Goal: Information Seeking & Learning: Learn about a topic

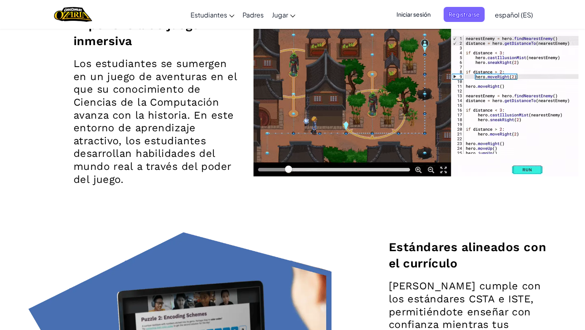
scroll to position [1116, 0]
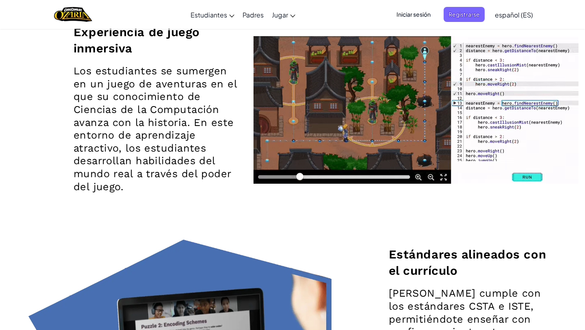
drag, startPoint x: 309, startPoint y: 175, endPoint x: 273, endPoint y: 185, distance: 37.5
click at [273, 186] on div at bounding box center [404, 111] width 315 height 150
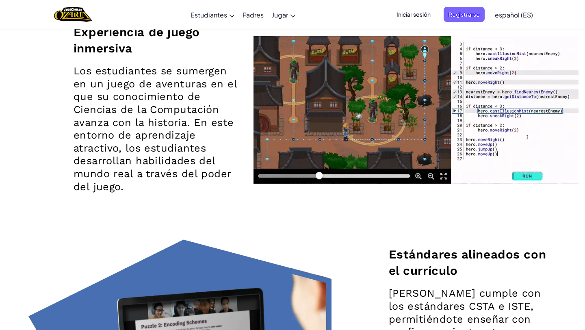
drag, startPoint x: 324, startPoint y: 176, endPoint x: 300, endPoint y: 176, distance: 23.6
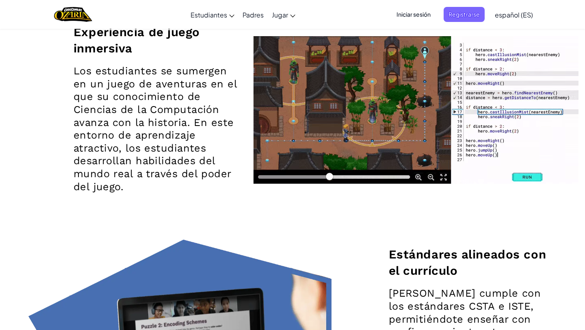
click at [300, 176] on video at bounding box center [415, 109] width 325 height 147
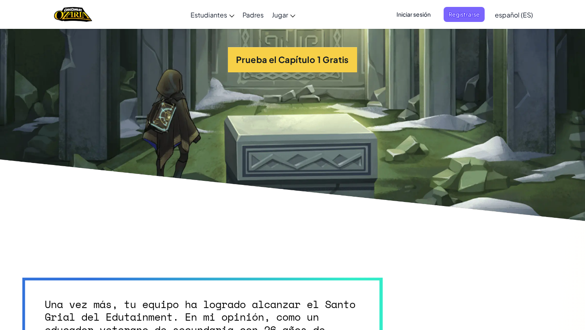
scroll to position [1909, 0]
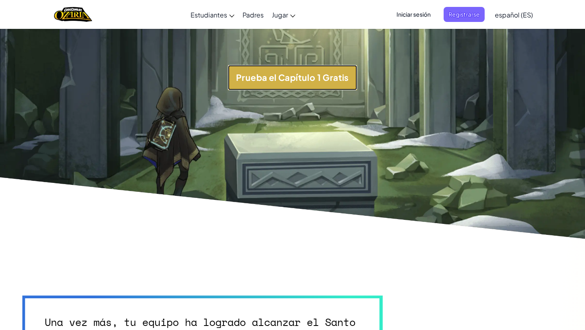
click at [298, 73] on button "Prueba el Capítulo 1 Gratis" at bounding box center [292, 77] width 129 height 25
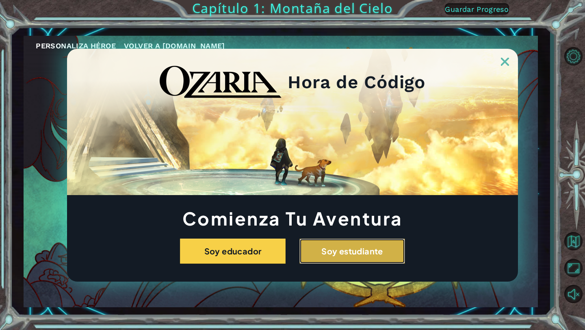
click at [333, 242] on button "Soy estudiante" at bounding box center [352, 250] width 106 height 25
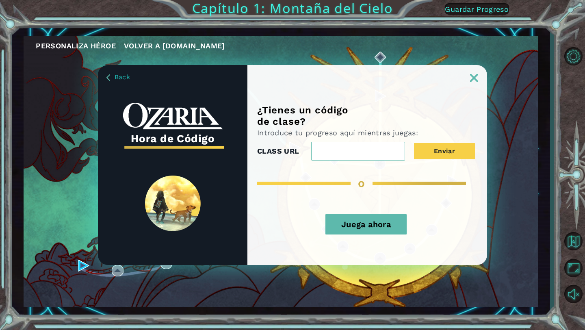
click at [342, 157] on input "CLASS URL" at bounding box center [358, 151] width 94 height 19
type input "f"
click at [188, 188] on img at bounding box center [173, 203] width 56 height 56
click at [345, 236] on div "Juega ahora" at bounding box center [366, 227] width 218 height 43
drag, startPoint x: 351, startPoint y: 223, endPoint x: 351, endPoint y: 228, distance: 4.5
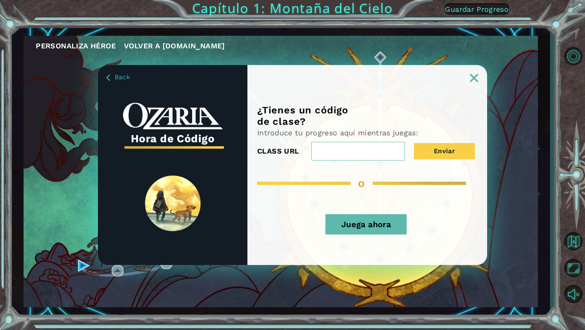
click at [351, 223] on button "Juega ahora" at bounding box center [365, 224] width 81 height 20
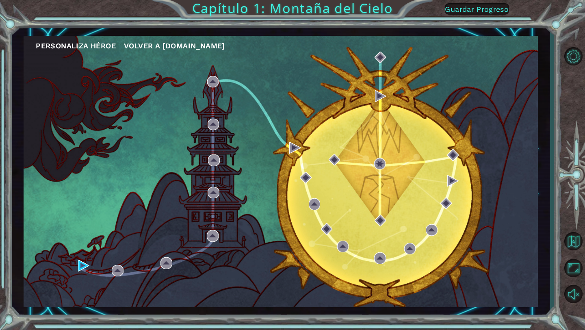
click at [351, 229] on button "Juega ahora" at bounding box center [365, 224] width 81 height 20
click at [84, 271] on div "Personaliza Héroe Volver a [DOMAIN_NAME]" at bounding box center [281, 171] width 514 height 271
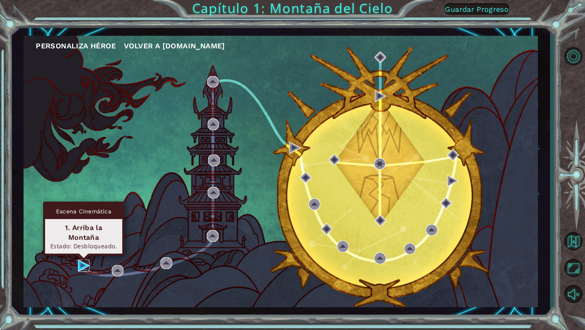
click at [84, 264] on img at bounding box center [83, 264] width 11 height 11
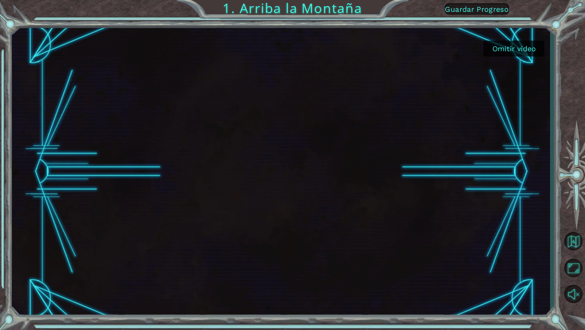
click at [520, 47] on button "Omitir video" at bounding box center [513, 49] width 61 height 16
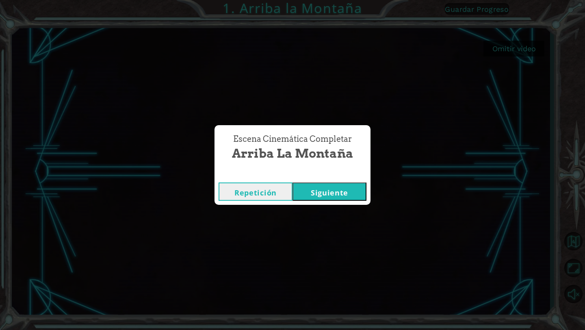
click at [324, 196] on button "Siguiente" at bounding box center [329, 191] width 74 height 18
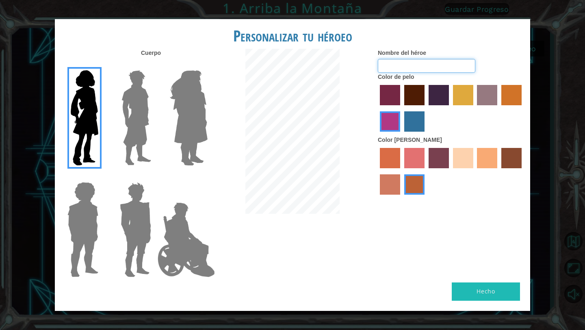
click at [424, 71] on input "Nombre del héroe" at bounding box center [426, 66] width 97 height 14
type input "[PERSON_NAME] la destruccion🙄😈"
click at [415, 88] on label "maroon hair color" at bounding box center [414, 95] width 20 height 20
click at [401, 108] on input "maroon hair color" at bounding box center [401, 108] width 0 height 0
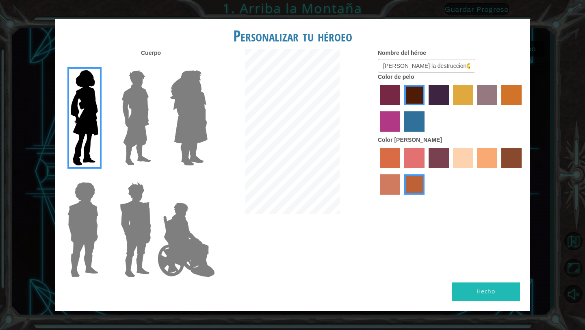
click at [419, 111] on label "lachmara hair color" at bounding box center [414, 121] width 20 height 20
click at [401, 134] on input "lachmara hair color" at bounding box center [401, 134] width 0 height 0
click at [478, 96] on label "bazaar hair color" at bounding box center [487, 95] width 20 height 20
click at [474, 108] on input "bazaar hair color" at bounding box center [474, 108] width 0 height 0
click at [498, 100] on div at bounding box center [451, 109] width 146 height 53
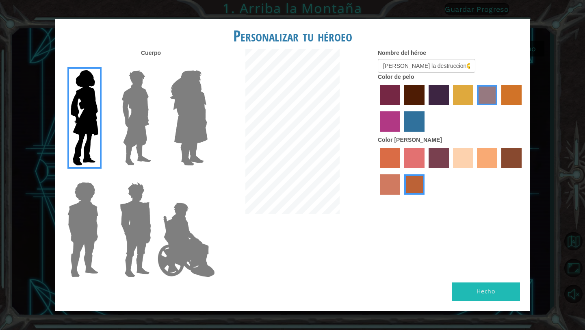
click at [415, 88] on label "maroon hair color" at bounding box center [414, 95] width 20 height 20
click at [401, 108] on input "maroon hair color" at bounding box center [401, 108] width 0 height 0
click at [396, 121] on label "medium red violet hair color" at bounding box center [390, 121] width 20 height 20
click at [523, 108] on input "medium red violet hair color" at bounding box center [523, 108] width 0 height 0
click at [151, 110] on img at bounding box center [136, 118] width 36 height 102
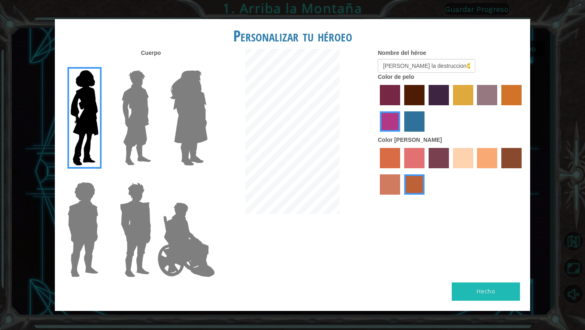
click at [154, 65] on input "Hero Lars" at bounding box center [154, 65] width 0 height 0
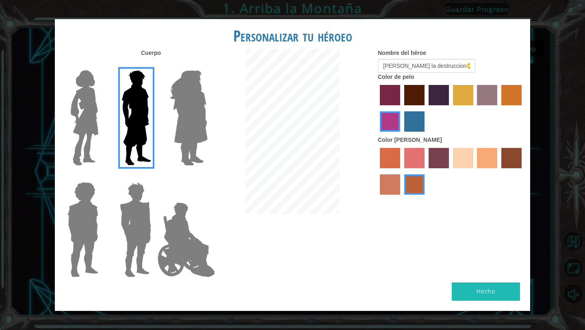
click at [157, 202] on img at bounding box center [186, 239] width 64 height 81
click at [207, 177] on input "Hero Jamie" at bounding box center [207, 177] width 0 height 0
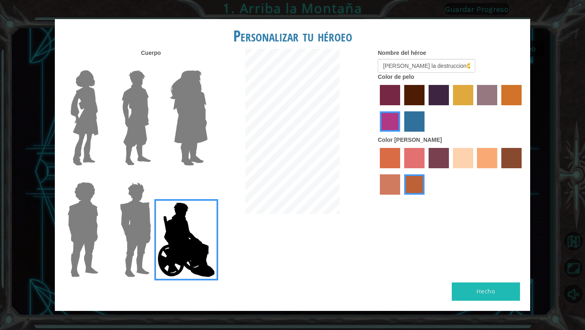
click at [131, 260] on img at bounding box center [136, 230] width 38 height 102
click at [154, 177] on input "Hero Garnet" at bounding box center [154, 177] width 0 height 0
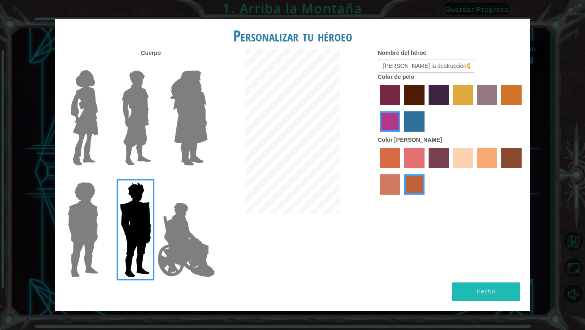
click at [173, 259] on img at bounding box center [186, 239] width 64 height 81
click at [207, 177] on input "Hero Jamie" at bounding box center [207, 177] width 0 height 0
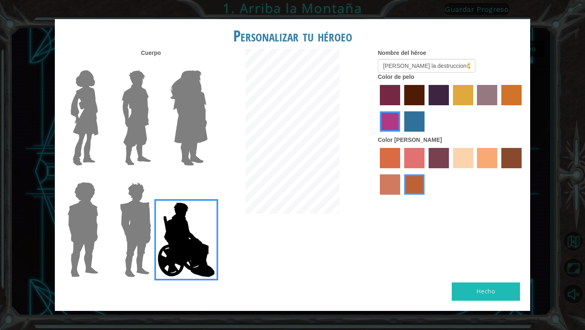
click at [93, 253] on img at bounding box center [82, 230] width 37 height 102
click at [102, 177] on input "Hero Steven" at bounding box center [102, 177] width 0 height 0
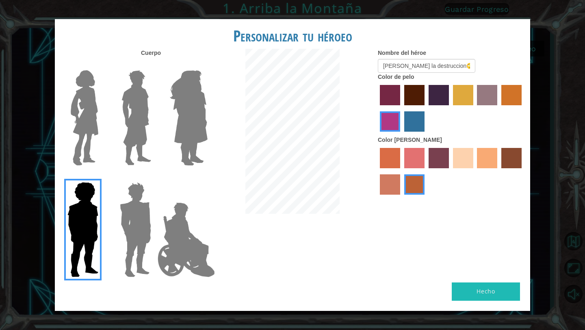
click at [93, 253] on img at bounding box center [82, 230] width 37 height 102
click at [102, 177] on input "Hero Steven" at bounding box center [102, 177] width 0 height 0
click at [151, 135] on img at bounding box center [136, 118] width 36 height 102
click at [154, 65] on input "Hero Lars" at bounding box center [154, 65] width 0 height 0
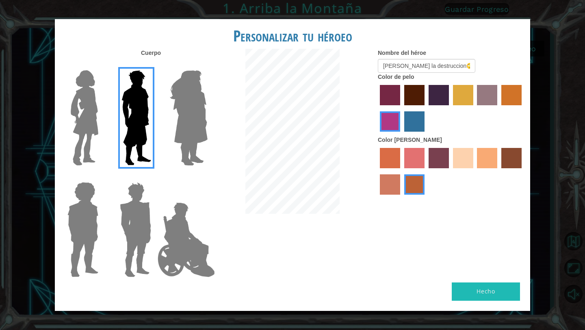
click at [186, 123] on img at bounding box center [188, 118] width 44 height 102
click at [207, 65] on input "Hero Amethyst" at bounding box center [207, 65] width 0 height 0
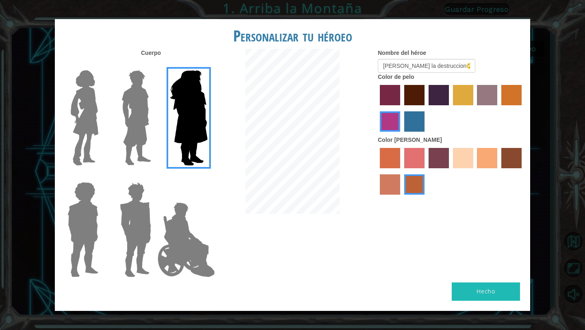
click at [406, 99] on label "maroon hair color" at bounding box center [414, 95] width 20 height 20
click at [401, 108] on input "maroon hair color" at bounding box center [401, 108] width 0 height 0
click at [399, 162] on label "sorbus skin color" at bounding box center [390, 158] width 20 height 20
click at [377, 171] on input "sorbus skin color" at bounding box center [377, 171] width 0 height 0
click at [469, 161] on label "sandy beach skin color" at bounding box center [463, 158] width 20 height 20
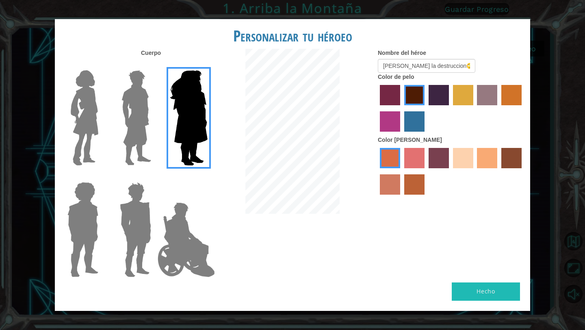
click at [450, 171] on input "sandy beach skin color" at bounding box center [450, 171] width 0 height 0
click at [495, 152] on label "tacao skin color" at bounding box center [487, 158] width 20 height 20
click at [474, 171] on input "tacao skin color" at bounding box center [474, 171] width 0 height 0
click at [508, 158] on label "karma skin color" at bounding box center [511, 158] width 20 height 20
click at [498, 171] on input "karma skin color" at bounding box center [498, 171] width 0 height 0
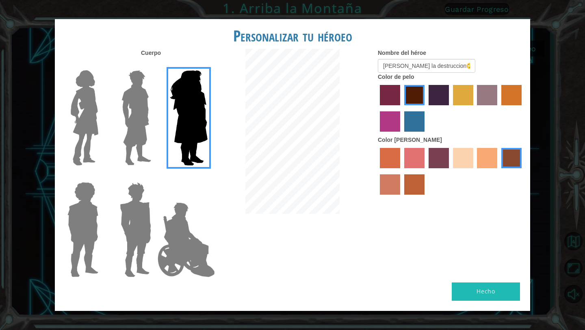
click at [461, 160] on label "sandy beach skin color" at bounding box center [463, 158] width 20 height 20
click at [450, 171] on input "sandy beach skin color" at bounding box center [450, 171] width 0 height 0
click at [494, 164] on label "tacao skin color" at bounding box center [487, 158] width 20 height 20
click at [474, 171] on input "tacao skin color" at bounding box center [474, 171] width 0 height 0
click at [504, 165] on label "karma skin color" at bounding box center [511, 158] width 20 height 20
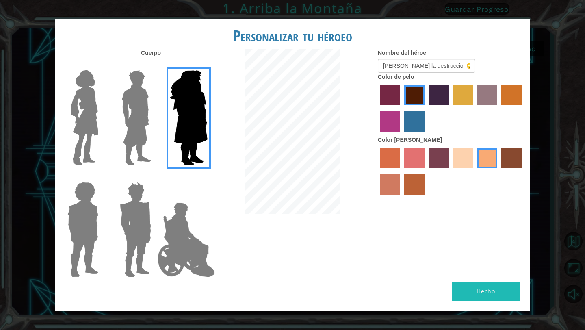
click at [498, 171] on input "karma skin color" at bounding box center [498, 171] width 0 height 0
click at [473, 164] on div at bounding box center [451, 172] width 146 height 53
click at [434, 196] on div at bounding box center [451, 172] width 146 height 53
click at [419, 188] on label "smoke tree skin color" at bounding box center [414, 184] width 20 height 20
click at [401, 197] on input "smoke tree skin color" at bounding box center [401, 197] width 0 height 0
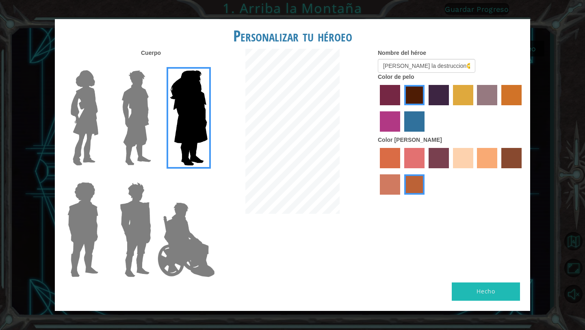
click at [386, 142] on label "Color [PERSON_NAME]" at bounding box center [410, 140] width 64 height 8
click at [480, 156] on label "tacao skin color" at bounding box center [487, 158] width 20 height 20
click at [474, 171] on input "tacao skin color" at bounding box center [474, 171] width 0 height 0
click at [469, 156] on label "sandy beach skin color" at bounding box center [463, 158] width 20 height 20
click at [450, 171] on input "sandy beach skin color" at bounding box center [450, 171] width 0 height 0
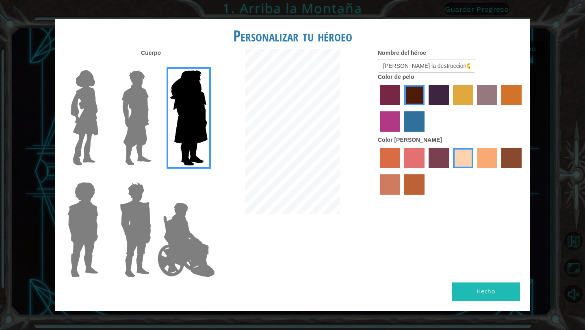
click at [501, 147] on div at bounding box center [451, 172] width 146 height 53
click at [489, 152] on label "tacao skin color" at bounding box center [487, 158] width 20 height 20
click at [474, 171] on input "tacao skin color" at bounding box center [474, 171] width 0 height 0
click at [484, 98] on label "bazaar hair color" at bounding box center [487, 95] width 20 height 20
click at [474, 108] on input "bazaar hair color" at bounding box center [474, 108] width 0 height 0
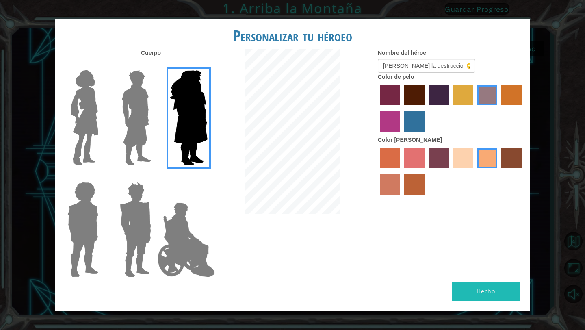
click at [394, 97] on label "paprika hair color" at bounding box center [390, 95] width 20 height 20
click at [377, 108] on input "paprika hair color" at bounding box center [377, 108] width 0 height 0
click at [405, 97] on label "maroon hair color" at bounding box center [414, 95] width 20 height 20
click at [401, 108] on input "maroon hair color" at bounding box center [401, 108] width 0 height 0
click at [395, 100] on label "paprika hair color" at bounding box center [390, 95] width 20 height 20
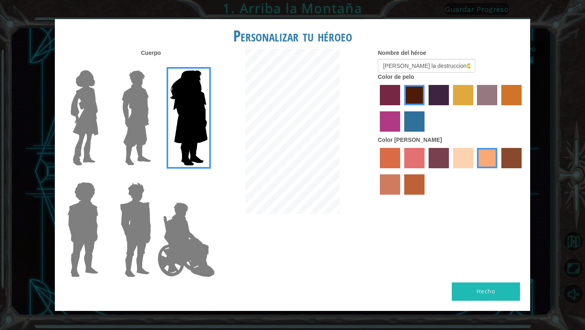
click at [377, 108] on input "paprika hair color" at bounding box center [377, 108] width 0 height 0
click at [407, 99] on label "maroon hair color" at bounding box center [414, 95] width 20 height 20
click at [401, 108] on input "maroon hair color" at bounding box center [401, 108] width 0 height 0
click at [131, 116] on img at bounding box center [136, 118] width 36 height 102
click at [154, 65] on input "Hero Lars" at bounding box center [154, 65] width 0 height 0
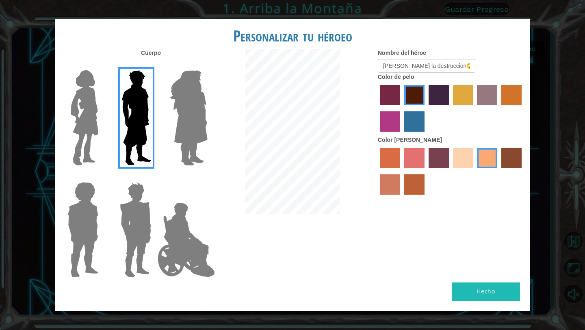
click at [104, 117] on div at bounding box center [81, 115] width 53 height 112
click at [92, 139] on img at bounding box center [84, 118] width 34 height 102
click at [102, 65] on input "Hero Connie" at bounding box center [102, 65] width 0 height 0
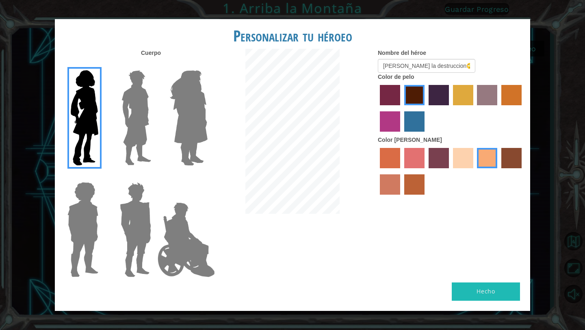
click at [110, 257] on div at bounding box center [134, 227] width 53 height 112
click at [126, 252] on img at bounding box center [136, 230] width 38 height 102
click at [154, 177] on input "Hero Garnet" at bounding box center [154, 177] width 0 height 0
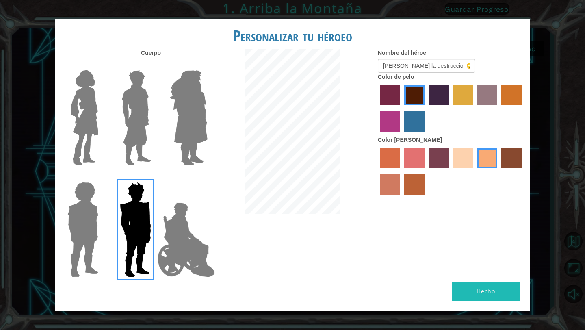
click at [153, 240] on img at bounding box center [136, 230] width 38 height 102
click at [154, 177] on input "Hero Garnet" at bounding box center [154, 177] width 0 height 0
click at [177, 238] on img at bounding box center [186, 239] width 64 height 81
click at [207, 177] on input "Hero Jamie" at bounding box center [207, 177] width 0 height 0
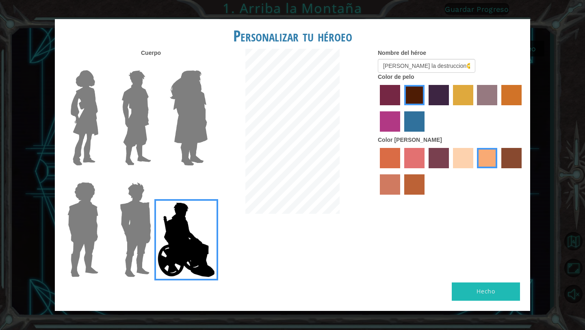
click at [510, 151] on label "karma skin color" at bounding box center [511, 158] width 20 height 20
click at [498, 171] on input "karma skin color" at bounding box center [498, 171] width 0 height 0
click at [413, 127] on label "lachmara hair color" at bounding box center [414, 121] width 20 height 20
click at [401, 134] on input "lachmara hair color" at bounding box center [401, 134] width 0 height 0
click at [380, 94] on label "paprika hair color" at bounding box center [390, 95] width 20 height 20
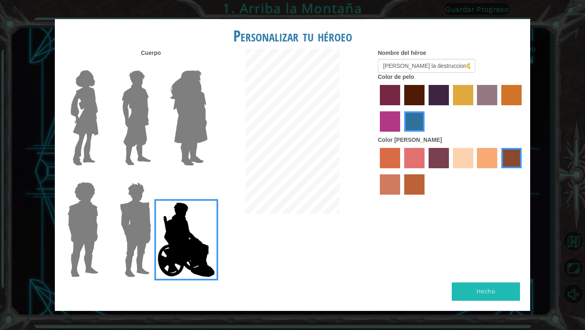
click at [377, 108] on input "paprika hair color" at bounding box center [377, 108] width 0 height 0
click at [395, 124] on label "medium red violet hair color" at bounding box center [390, 121] width 20 height 20
click at [523, 108] on input "medium red violet hair color" at bounding box center [523, 108] width 0 height 0
click at [414, 122] on label "lachmara hair color" at bounding box center [414, 121] width 20 height 20
click at [401, 134] on input "lachmara hair color" at bounding box center [401, 134] width 0 height 0
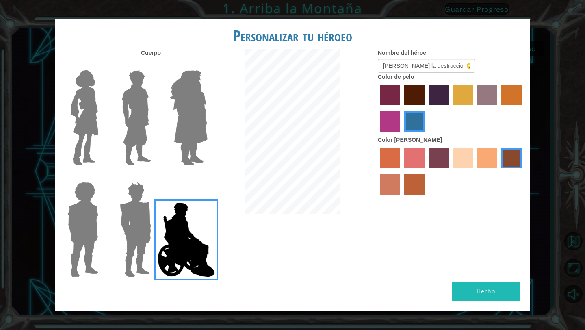
click at [509, 107] on div at bounding box center [451, 109] width 146 height 53
click at [499, 101] on div at bounding box center [451, 109] width 146 height 53
click at [490, 101] on label "bazaar hair color" at bounding box center [487, 95] width 20 height 20
click at [474, 108] on input "bazaar hair color" at bounding box center [474, 108] width 0 height 0
click at [510, 99] on label "gold drop hair color" at bounding box center [511, 95] width 20 height 20
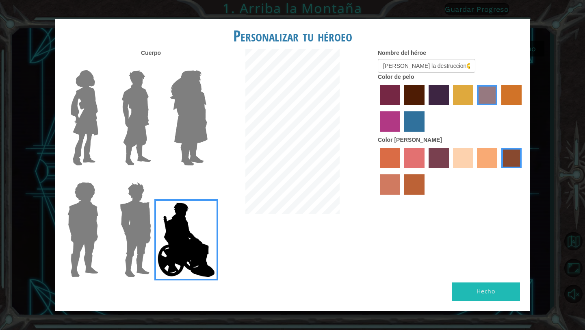
click at [498, 108] on input "gold drop hair color" at bounding box center [498, 108] width 0 height 0
click at [432, 104] on label "hot purple hair color" at bounding box center [438, 95] width 20 height 20
click at [426, 108] on input "hot purple hair color" at bounding box center [426, 108] width 0 height 0
click at [421, 102] on label "maroon hair color" at bounding box center [414, 95] width 20 height 20
click at [401, 108] on input "maroon hair color" at bounding box center [401, 108] width 0 height 0
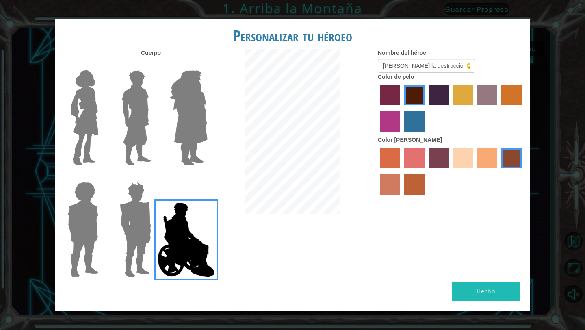
click at [391, 112] on label "medium red violet hair color" at bounding box center [390, 121] width 20 height 20
click at [523, 108] on input "medium red violet hair color" at bounding box center [523, 108] width 0 height 0
click at [497, 293] on button "Hecho" at bounding box center [486, 291] width 68 height 18
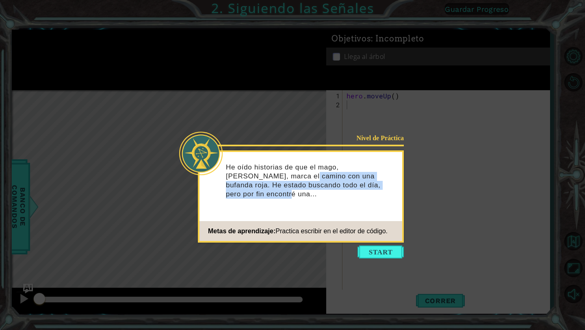
drag, startPoint x: 252, startPoint y: 179, endPoint x: 345, endPoint y: 195, distance: 94.9
click at [346, 195] on div "He oído historias de que el mago, [PERSON_NAME], marca el camino con una bufand…" at bounding box center [300, 184] width 203 height 59
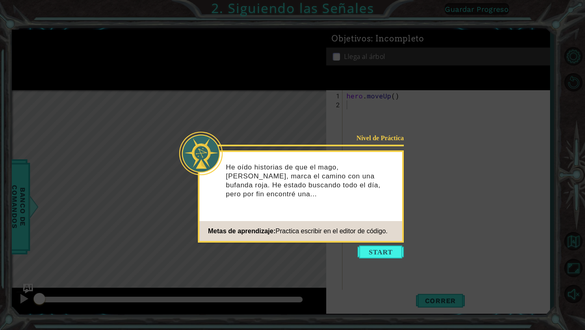
click at [374, 265] on icon at bounding box center [292, 165] width 585 height 330
click at [374, 240] on footer "Metas de aprendizaje: Practica escribir en el editor de código." at bounding box center [300, 231] width 203 height 20
click at [352, 248] on icon at bounding box center [292, 165] width 585 height 330
click at [379, 248] on button "Start" at bounding box center [380, 251] width 46 height 13
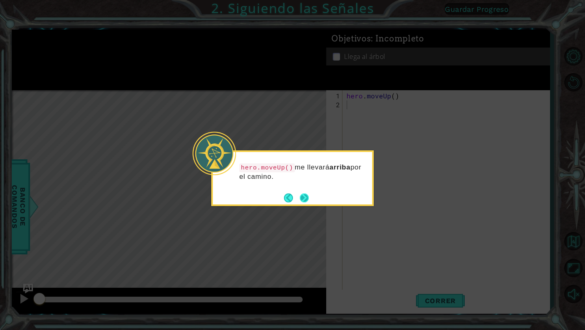
click at [305, 198] on button "Next" at bounding box center [304, 197] width 13 height 13
click at [305, 198] on div "Level Map" at bounding box center [199, 209] width 375 height 239
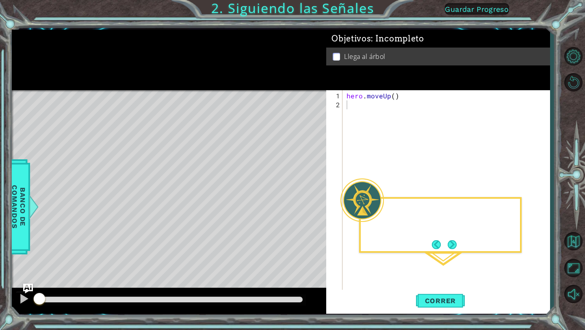
click at [305, 198] on div "Level Map" at bounding box center [199, 209] width 375 height 239
click at [453, 245] on button "Next" at bounding box center [451, 244] width 13 height 13
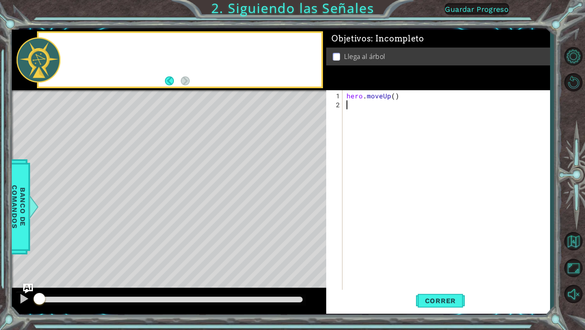
click at [453, 245] on div "hero . moveUp ( )" at bounding box center [448, 202] width 207 height 223
click at [169, 86] on footer at bounding box center [177, 81] width 25 height 12
click at [169, 83] on button "Back" at bounding box center [173, 80] width 16 height 9
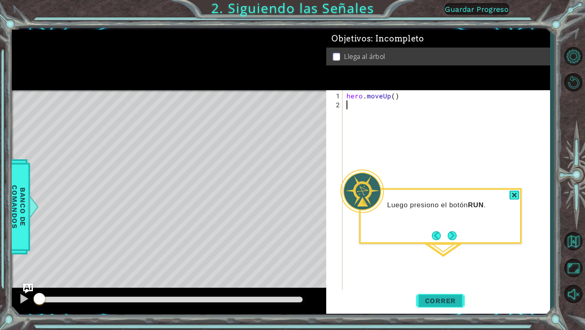
click at [456, 298] on span "Correr" at bounding box center [441, 300] width 48 height 8
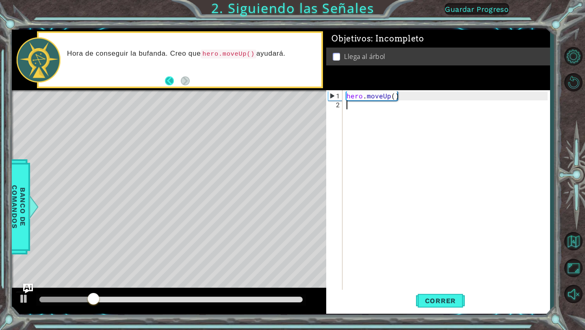
click at [173, 81] on button "Back" at bounding box center [173, 80] width 16 height 9
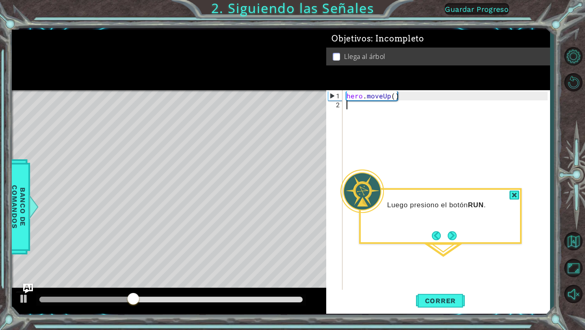
click at [444, 287] on div "hero . moveUp ( )" at bounding box center [448, 202] width 207 height 223
click at [450, 297] on span "Correr" at bounding box center [441, 300] width 48 height 8
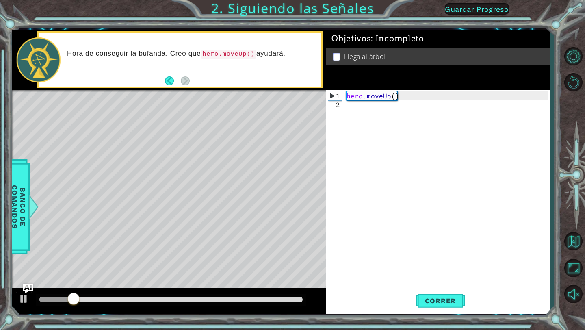
click at [179, 134] on div "Level Map" at bounding box center [199, 209] width 375 height 239
click at [355, 116] on div "hero . moveUp ( )" at bounding box center [448, 202] width 207 height 223
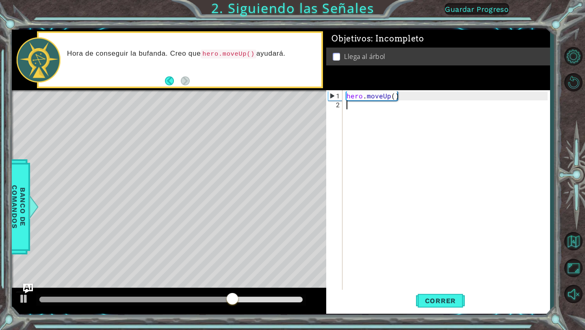
click at [360, 107] on div "hero . moveUp ( )" at bounding box center [448, 202] width 207 height 223
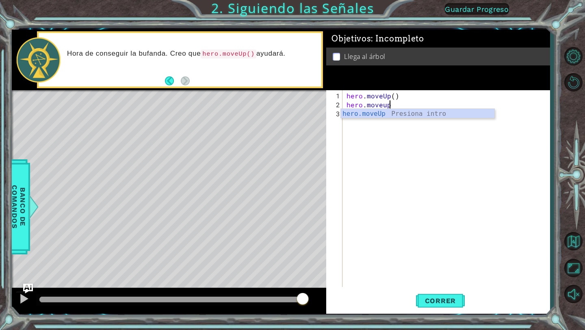
scroll to position [0, 2]
type textarea "hero.moveup"
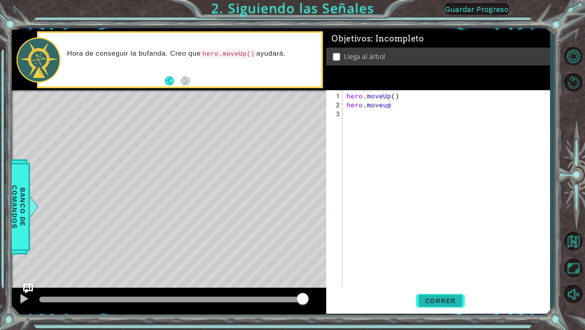
click at [432, 300] on span "Correr" at bounding box center [441, 300] width 48 height 8
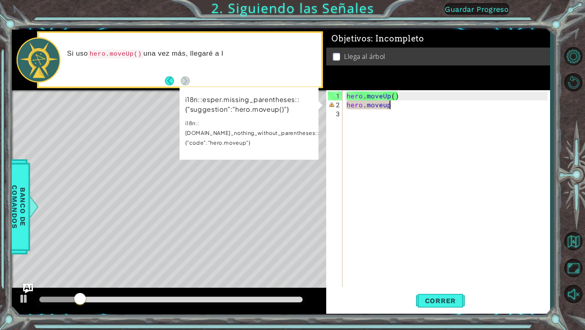
click at [234, 153] on div "Level Map" at bounding box center [199, 209] width 375 height 239
drag, startPoint x: 207, startPoint y: 102, endPoint x: 206, endPoint y: 113, distance: 11.8
click at [206, 113] on p "i18n::esper.missing_parentheses::{"suggestion":"hero.moveup()"}" at bounding box center [252, 104] width 134 height 19
click at [400, 108] on div "hero . moveUp ( ) hero . moveup" at bounding box center [448, 198] width 207 height 214
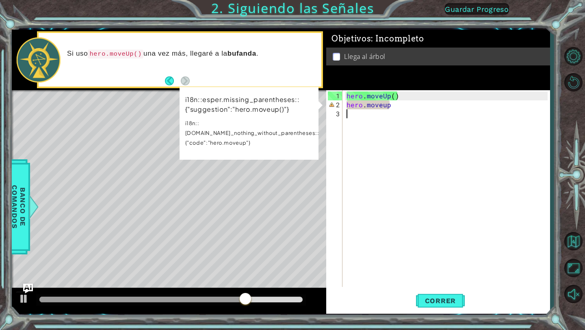
scroll to position [0, 0]
click at [400, 107] on div "hero . moveUp ( ) hero . moveup" at bounding box center [448, 198] width 207 height 214
click at [386, 106] on div "hero . moveUp ( ) hero . moveup" at bounding box center [448, 198] width 207 height 214
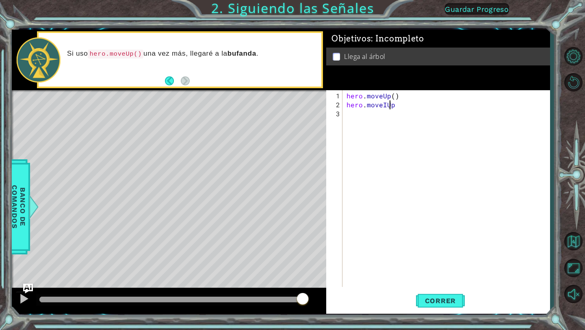
scroll to position [0, 2]
click at [410, 103] on div "hero . moveUp ( ) hero . moveIUp" at bounding box center [448, 198] width 207 height 214
type textarea "hero.moveIUp()"
click at [440, 297] on span "Correr" at bounding box center [441, 300] width 48 height 8
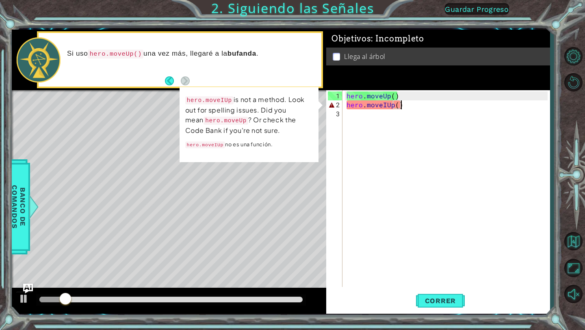
click at [387, 108] on div "hero . moveUp ( ) hero . moveIUp ( )" at bounding box center [448, 198] width 207 height 214
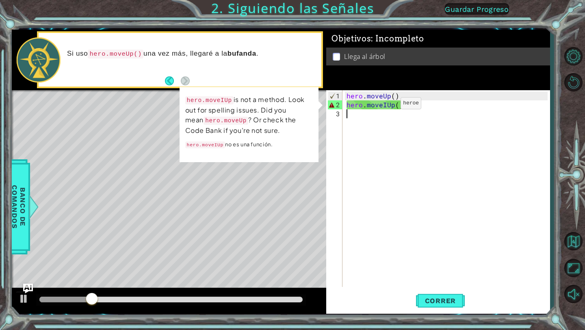
click at [386, 106] on div "hero . moveUp ( ) hero . moveIUp ( )" at bounding box center [448, 198] width 207 height 214
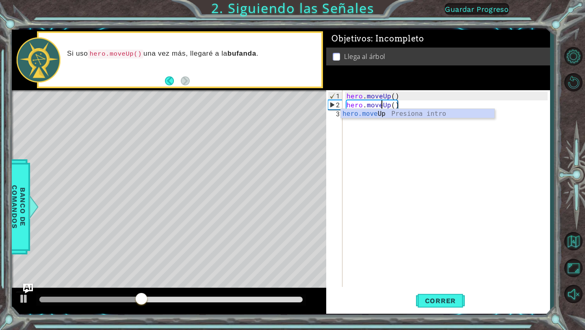
click at [387, 113] on div "hero.move Up Presiona intro" at bounding box center [417, 123] width 153 height 29
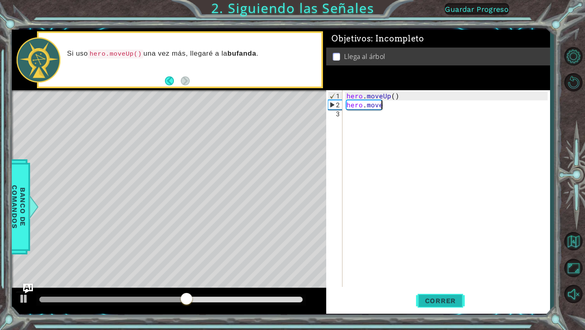
click at [439, 298] on span "Correr" at bounding box center [441, 300] width 48 height 8
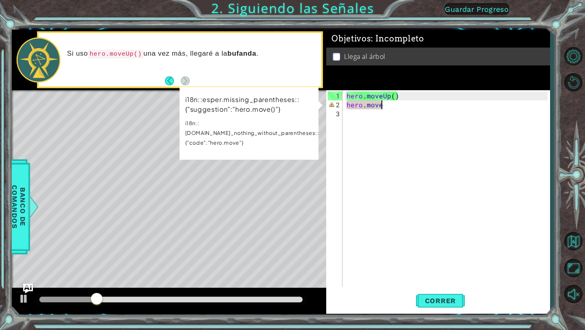
click at [221, 127] on p "i18n::[DOMAIN_NAME]_nothing_without_parentheses::{"code":"hero.move"}" at bounding box center [252, 132] width 134 height 29
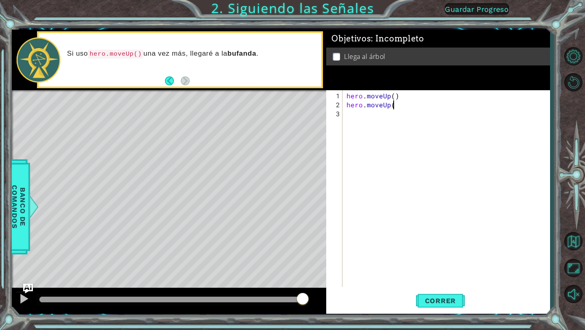
scroll to position [0, 3]
type textarea "hero.moveUp()"
click at [463, 301] on span "Correr" at bounding box center [441, 300] width 48 height 8
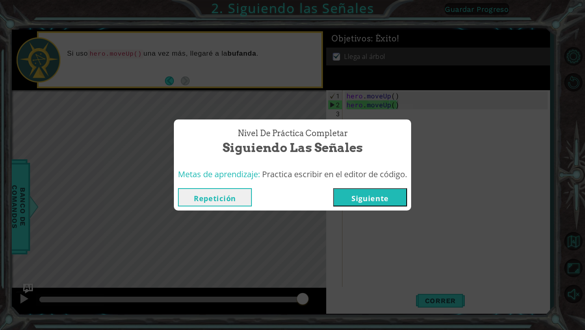
click at [390, 195] on button "Siguiente" at bounding box center [370, 197] width 74 height 18
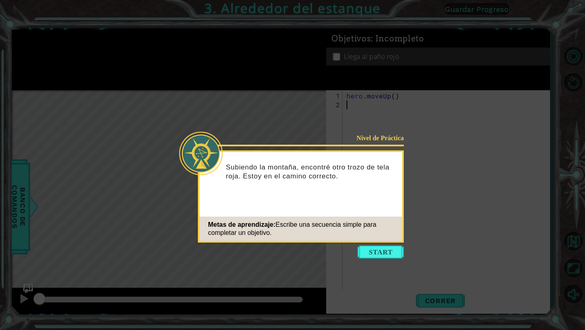
click at [376, 275] on icon at bounding box center [292, 165] width 585 height 330
click at [385, 257] on button "Start" at bounding box center [380, 251] width 46 height 13
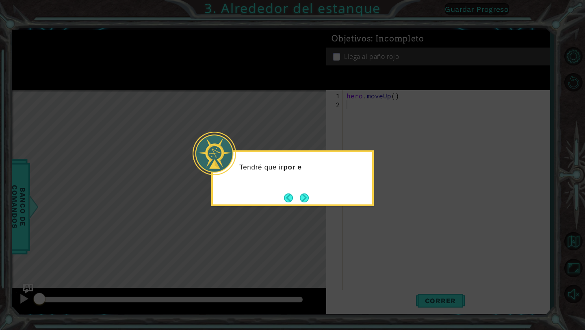
click at [314, 197] on div "Tendré que ir por e" at bounding box center [292, 178] width 162 height 56
click at [309, 197] on button "Next" at bounding box center [304, 198] width 10 height 10
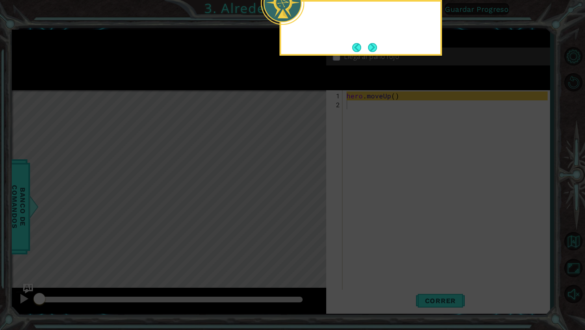
click at [309, 197] on icon at bounding box center [292, 54] width 585 height 552
click at [373, 45] on button "Next" at bounding box center [372, 47] width 9 height 9
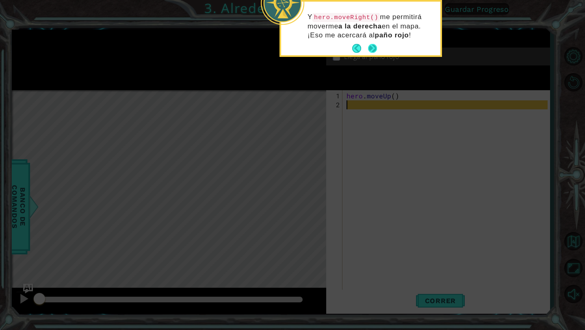
click at [371, 47] on button "Next" at bounding box center [372, 48] width 9 height 9
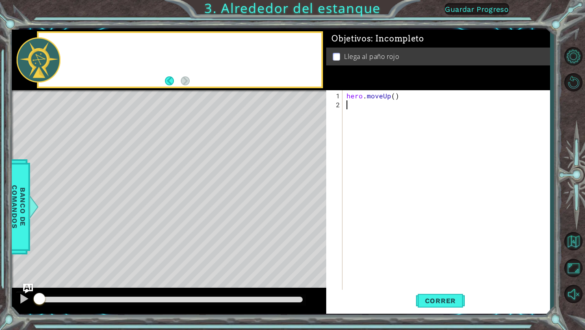
click at [371, 47] on div "Objetivos : Incompleto" at bounding box center [437, 39] width 223 height 18
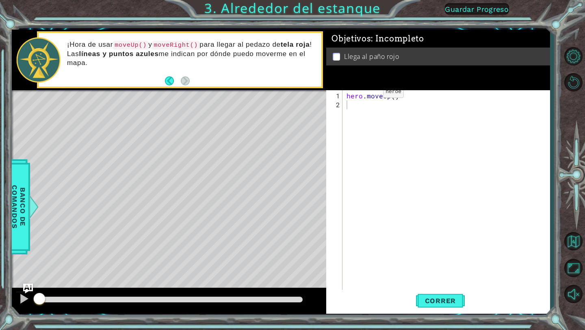
click at [357, 106] on div "hero . moveUp ( )" at bounding box center [448, 202] width 207 height 223
click at [439, 316] on div "1 ההההההההההההההההההההההההההההההההההההההההההההההההההההההההההההההההההההההההההההה…" at bounding box center [281, 171] width 538 height 290
click at [444, 302] on span "Correr" at bounding box center [441, 300] width 48 height 8
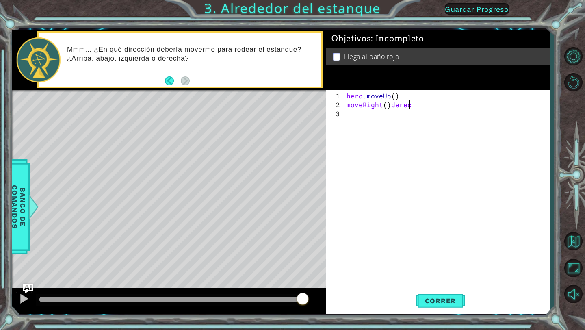
scroll to position [0, 4]
click at [432, 293] on button "Correr" at bounding box center [440, 301] width 49 height 22
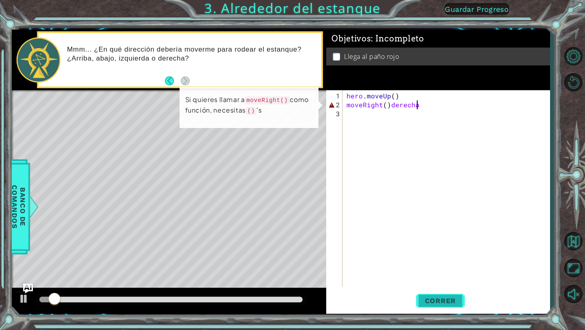
click at [430, 301] on span "Correr" at bounding box center [441, 300] width 48 height 8
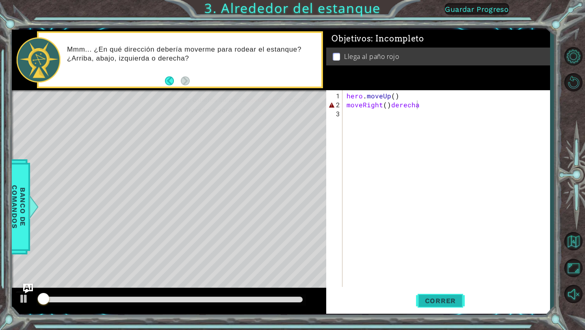
click at [430, 301] on span "Correr" at bounding box center [441, 300] width 48 height 8
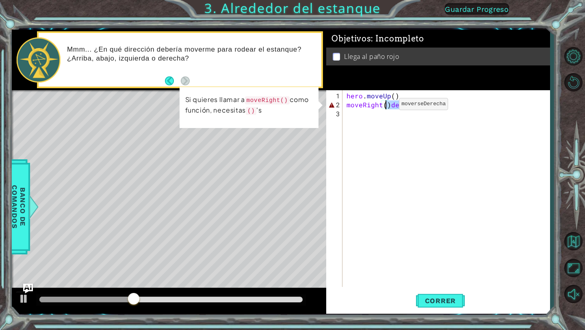
drag, startPoint x: 422, startPoint y: 106, endPoint x: 385, endPoint y: 107, distance: 37.4
click at [385, 107] on div "hero . moveUp ( ) moveRight ( ) derecha" at bounding box center [448, 198] width 207 height 214
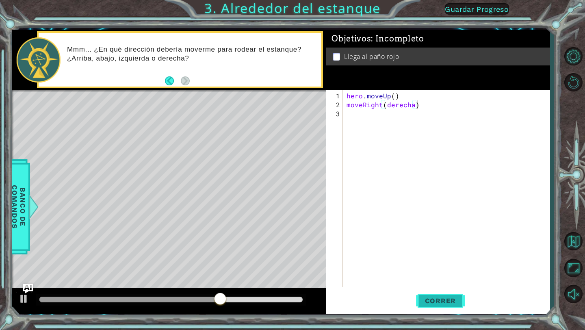
click at [436, 302] on span "Correr" at bounding box center [441, 300] width 48 height 8
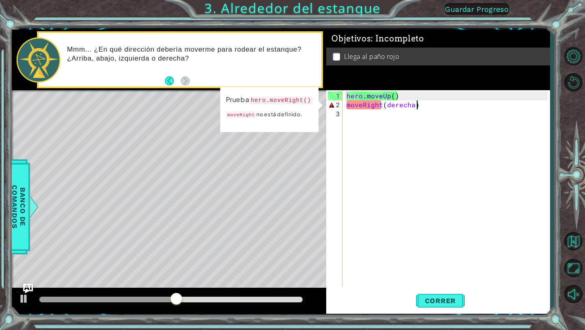
click at [416, 104] on div "hero . moveUp ( ) moveRight ( derecha )" at bounding box center [448, 198] width 207 height 214
drag, startPoint x: 422, startPoint y: 104, endPoint x: 384, endPoint y: 105, distance: 38.6
click at [384, 105] on div "hero . moveUp ( ) moveRight ( derecha )" at bounding box center [448, 198] width 207 height 214
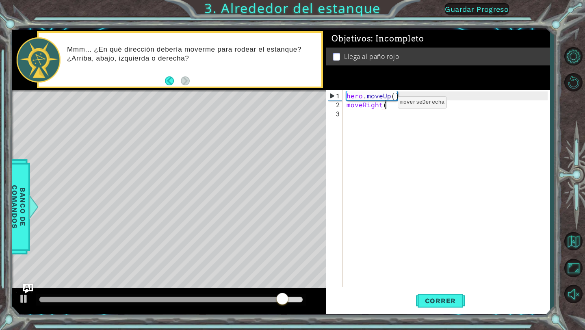
type textarea "moveRight"
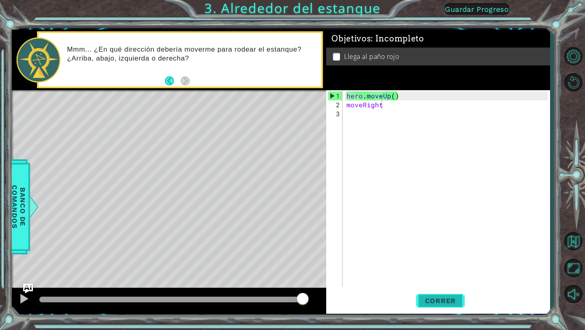
click at [446, 307] on button "Correr" at bounding box center [440, 301] width 49 height 22
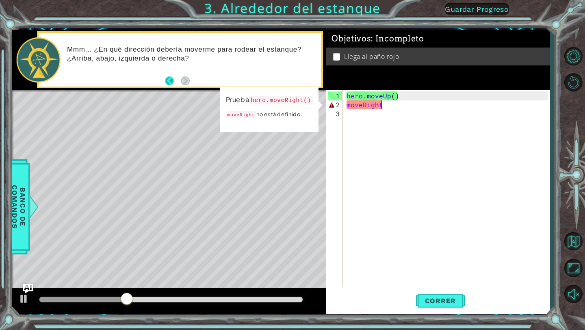
click at [169, 83] on button "Back" at bounding box center [173, 80] width 16 height 9
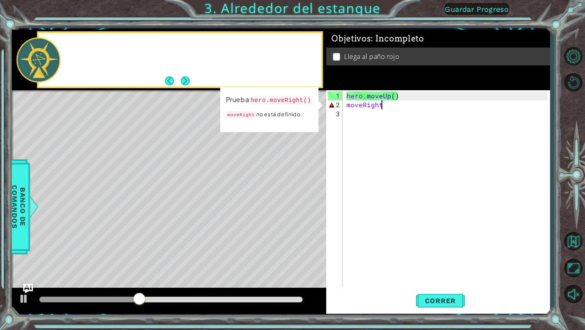
click at [169, 83] on button "Back" at bounding box center [173, 80] width 16 height 9
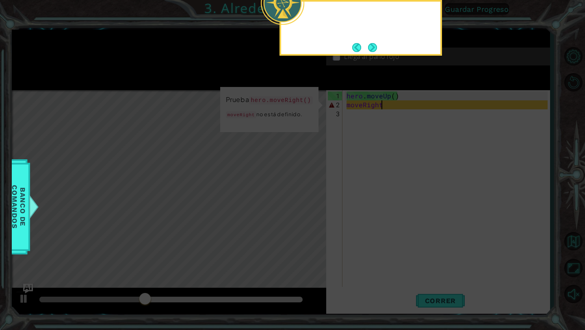
click at [169, 83] on icon at bounding box center [292, 54] width 585 height 552
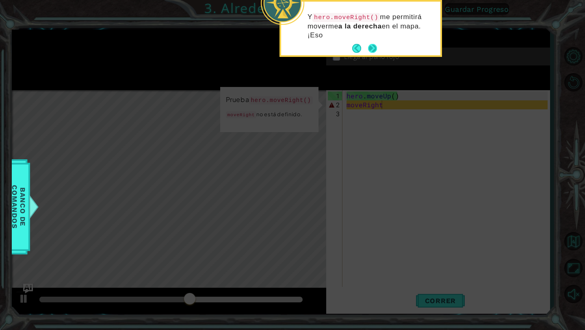
click at [372, 44] on button "Next" at bounding box center [372, 48] width 9 height 9
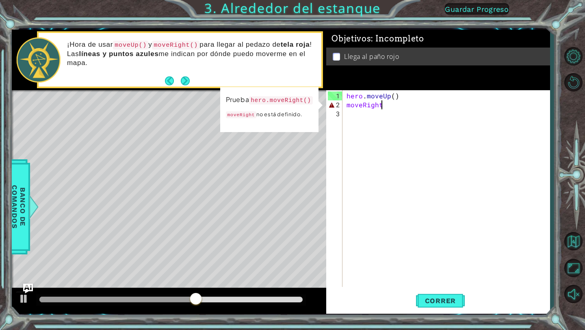
click at [372, 43] on span ": Incompleto" at bounding box center [397, 39] width 53 height 10
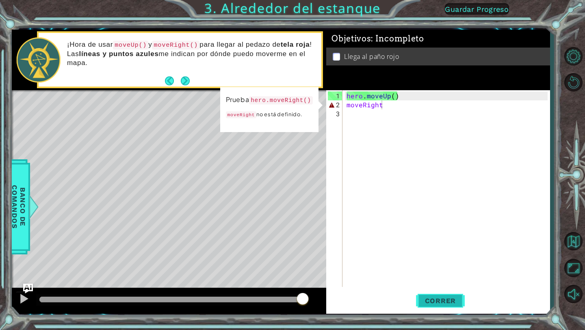
click at [429, 299] on span "Correr" at bounding box center [441, 300] width 48 height 8
click at [363, 122] on div "hero . moveUp ( ) moveRight" at bounding box center [448, 198] width 207 height 214
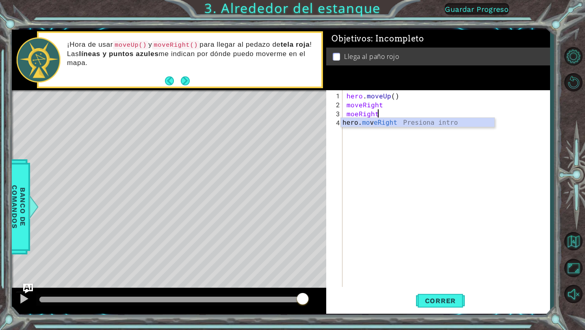
click at [357, 115] on div "hero . moveUp ( ) moveRight moeRight" at bounding box center [448, 198] width 207 height 214
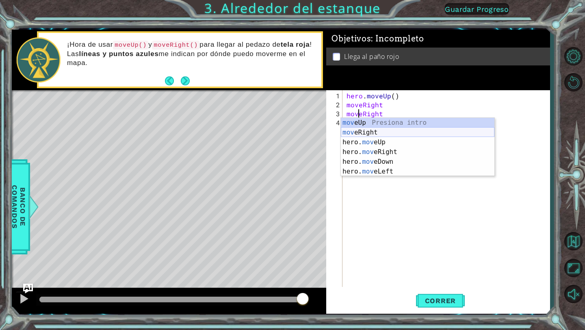
click at [374, 132] on div "mov eUp Presiona intro mov eRight Presiona intro hero. mov eUp Presiona intro h…" at bounding box center [417, 157] width 153 height 78
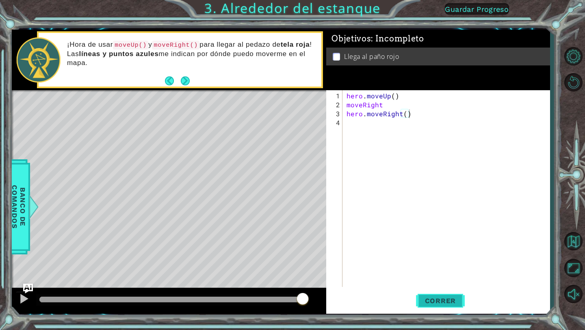
click at [432, 301] on span "Correr" at bounding box center [441, 300] width 48 height 8
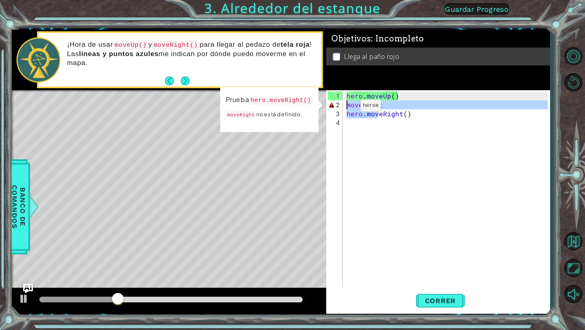
click at [377, 106] on div "hero . moveUp ( ) moveRight hero . moveRight ( )" at bounding box center [448, 198] width 207 height 214
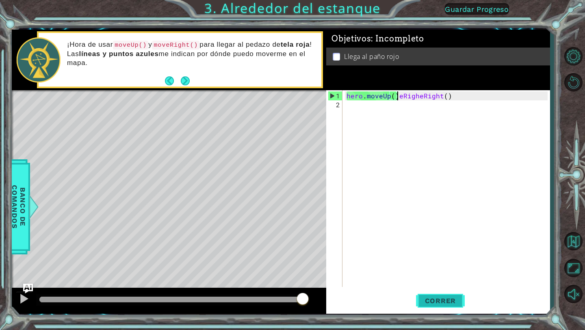
click at [450, 300] on span "Correr" at bounding box center [441, 300] width 48 height 8
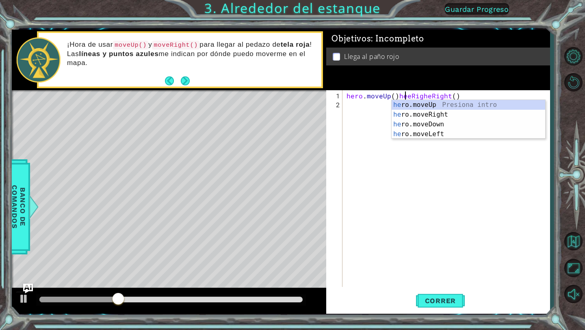
scroll to position [0, 4]
click at [426, 107] on div "her o.moveUp Presiona intro her o.moveRight Presiona intro her o.moveDown Presi…" at bounding box center [467, 129] width 153 height 58
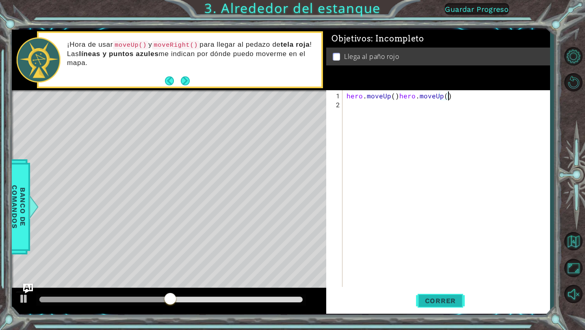
type textarea "hero.moveUp()hero.moveUp()"
click at [439, 299] on span "Correr" at bounding box center [441, 300] width 48 height 8
